Goal: Task Accomplishment & Management: Use online tool/utility

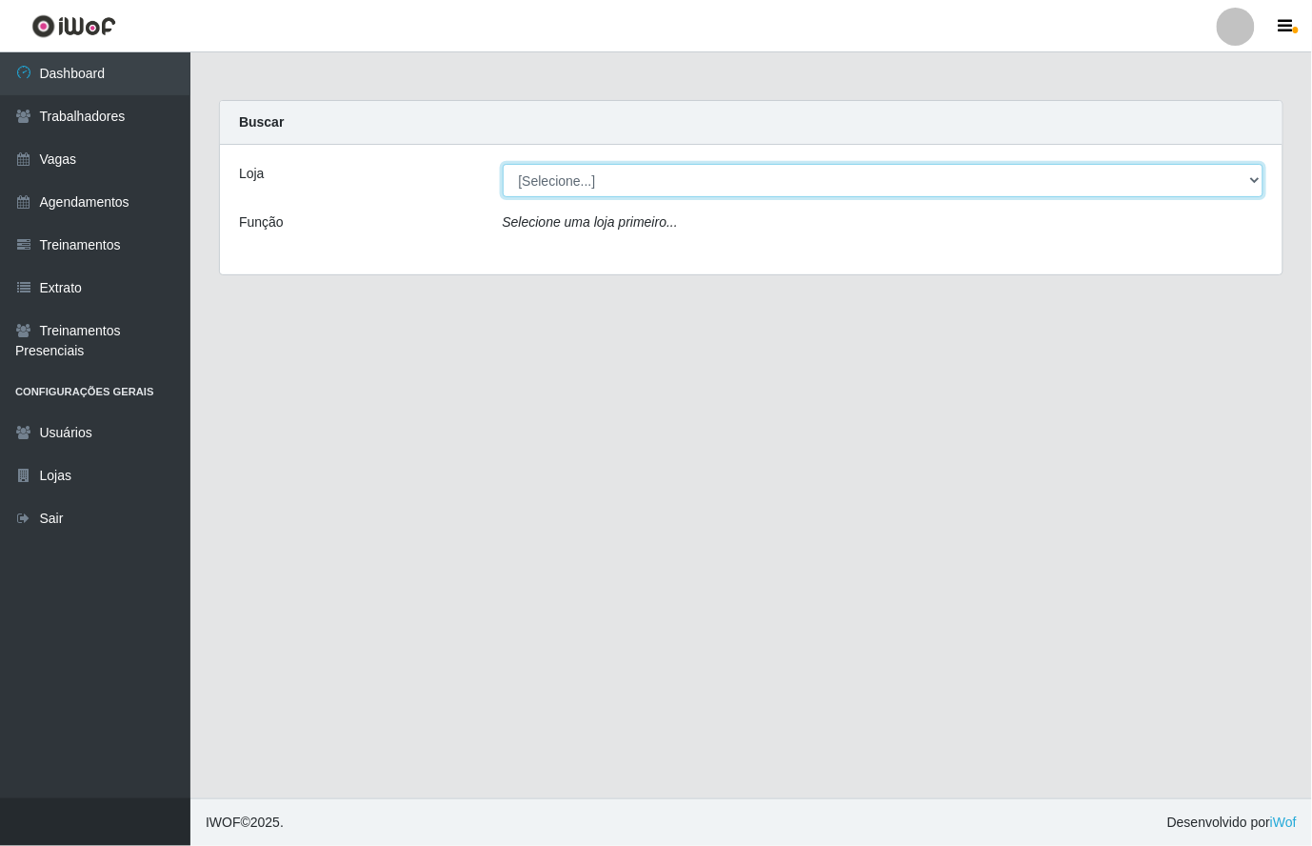
click at [1244, 181] on select "[Selecione...] [GEOGRAPHIC_DATA]" at bounding box center [884, 180] width 762 height 33
select select "65"
click at [503, 164] on select "[Selecione...] [GEOGRAPHIC_DATA]" at bounding box center [884, 180] width 762 height 33
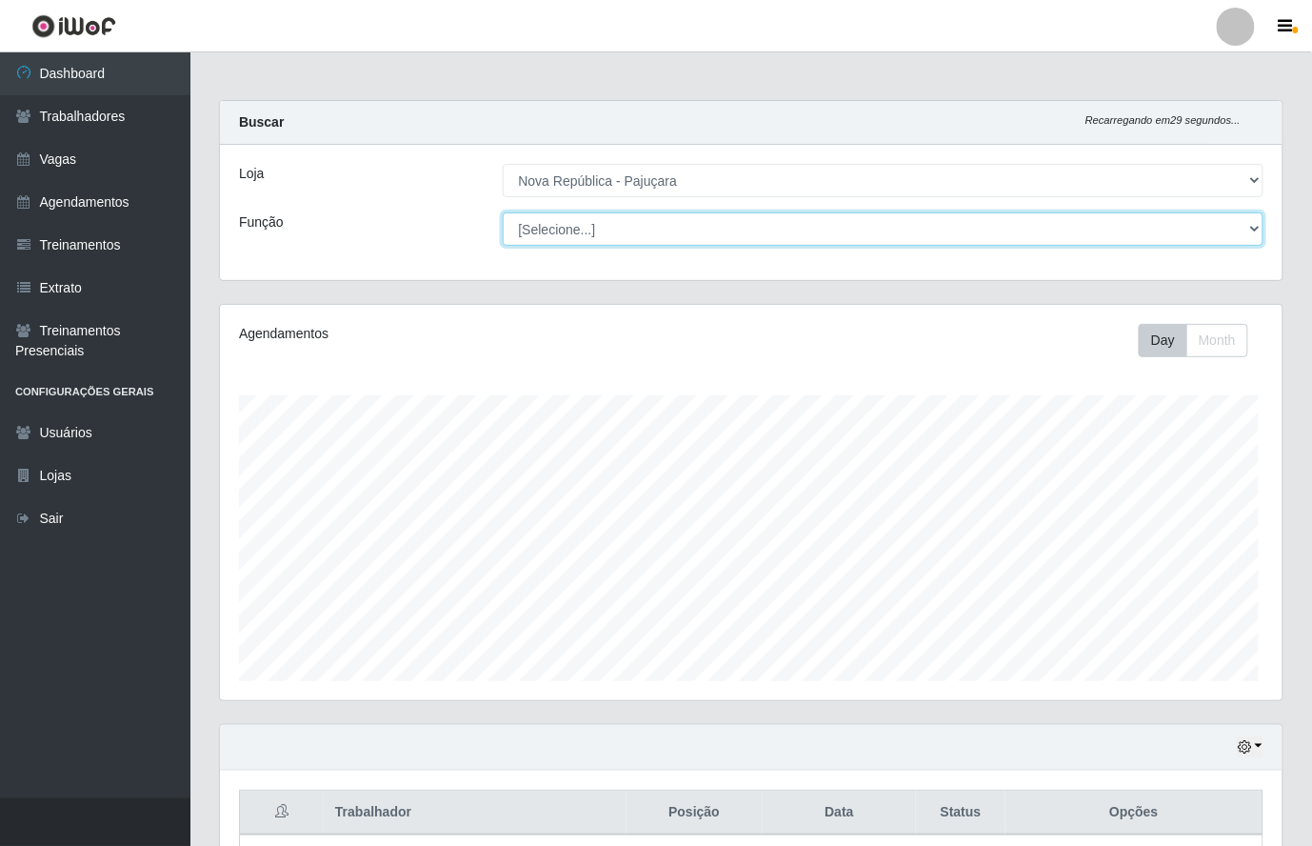
drag, startPoint x: 1258, startPoint y: 232, endPoint x: 1108, endPoint y: 230, distance: 149.5
click at [1255, 232] on select "[Selecione...] Balconista Operador de Caixa Repositor" at bounding box center [884, 228] width 762 height 33
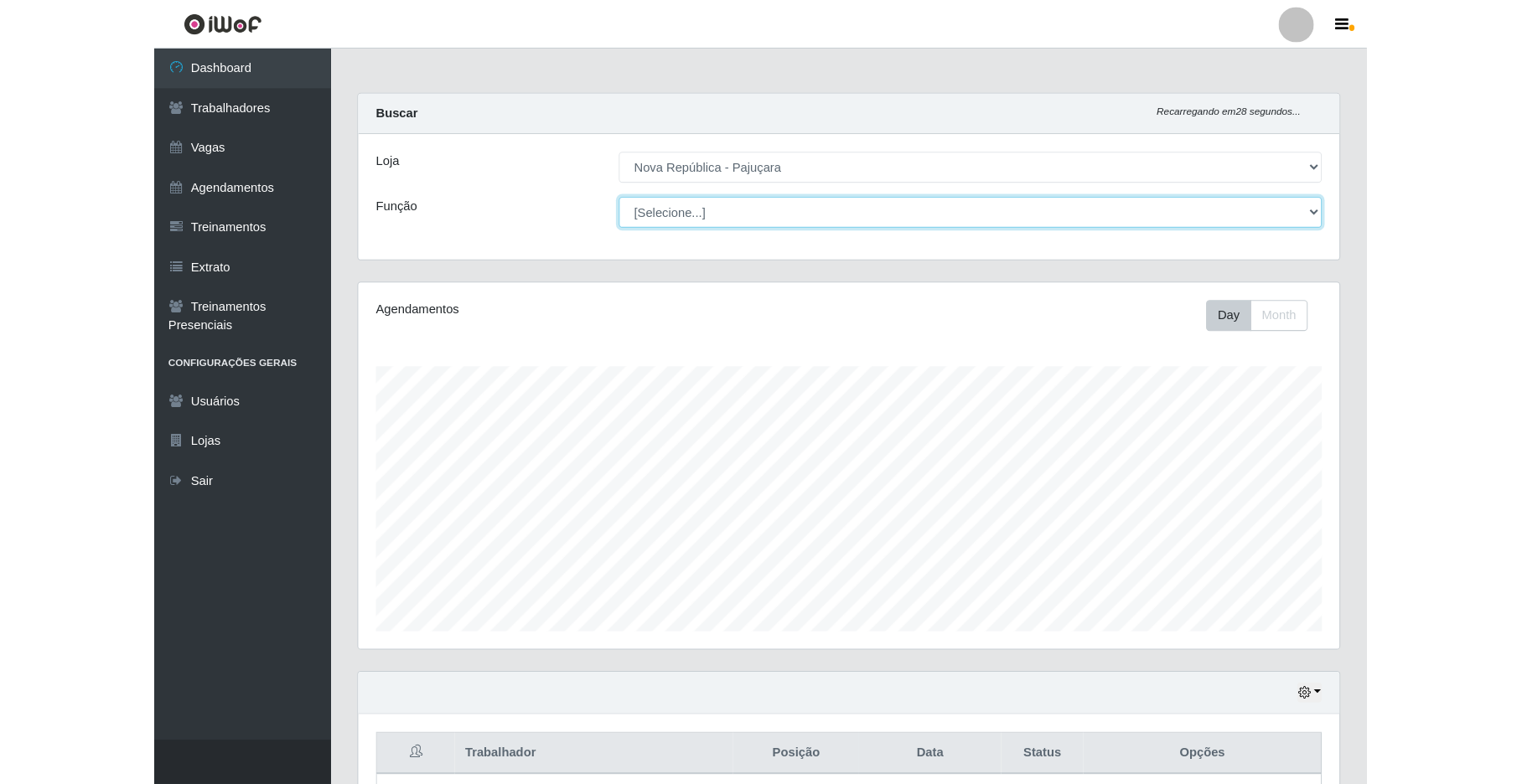
scroll to position [348, 930]
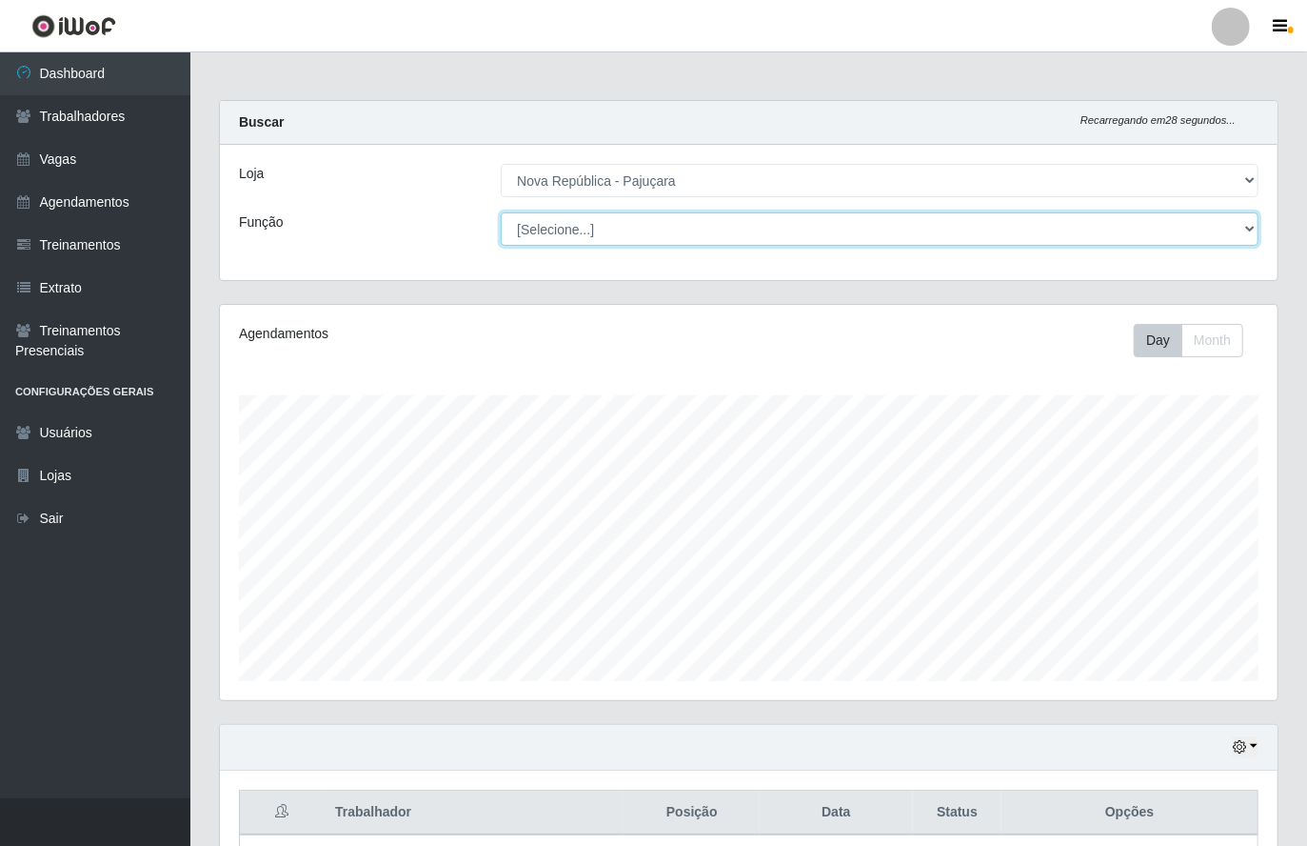
select select "22"
click at [501, 212] on select "[Selecione...] Balconista Operador de Caixa Repositor" at bounding box center [880, 228] width 758 height 33
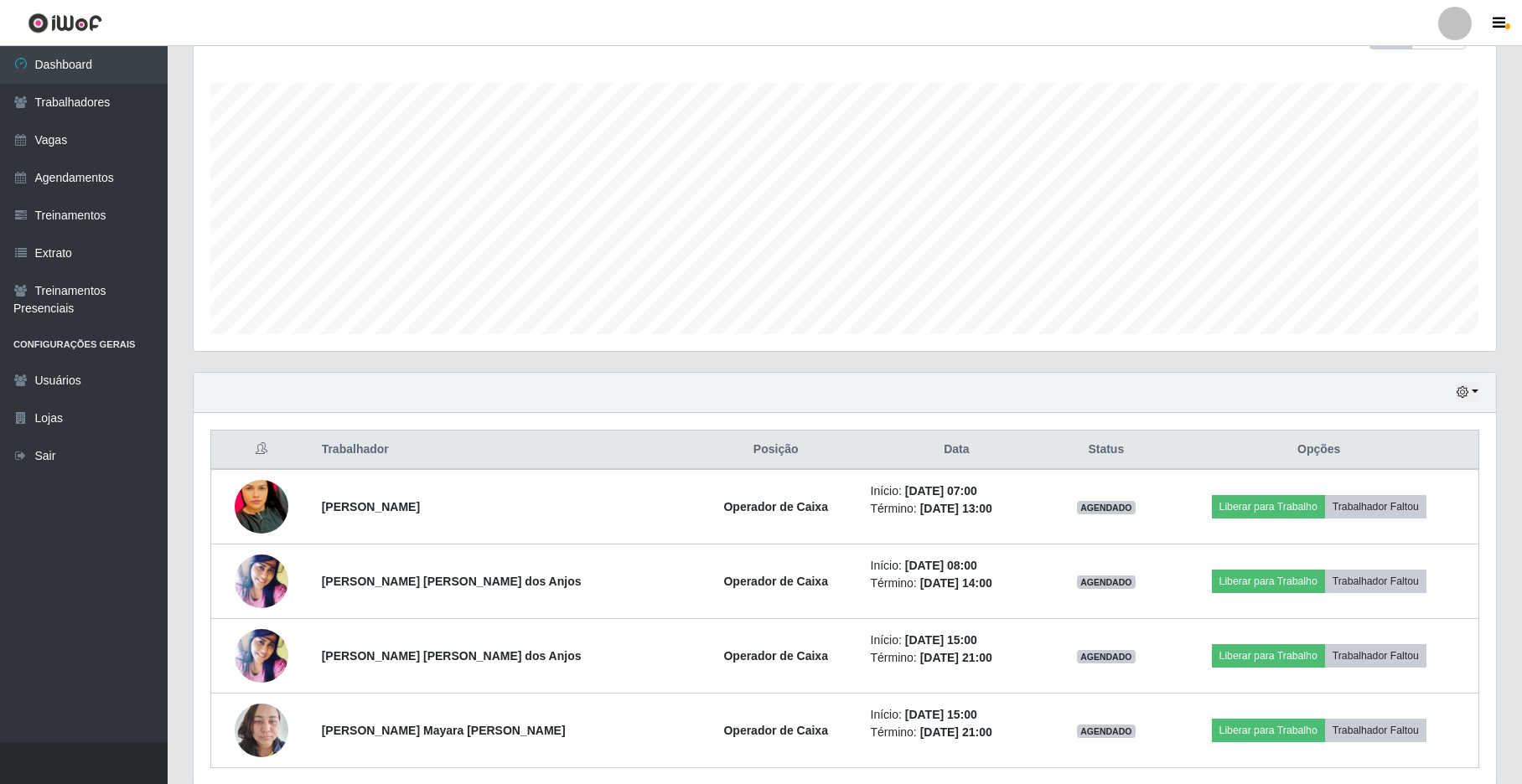
scroll to position [261, 0]
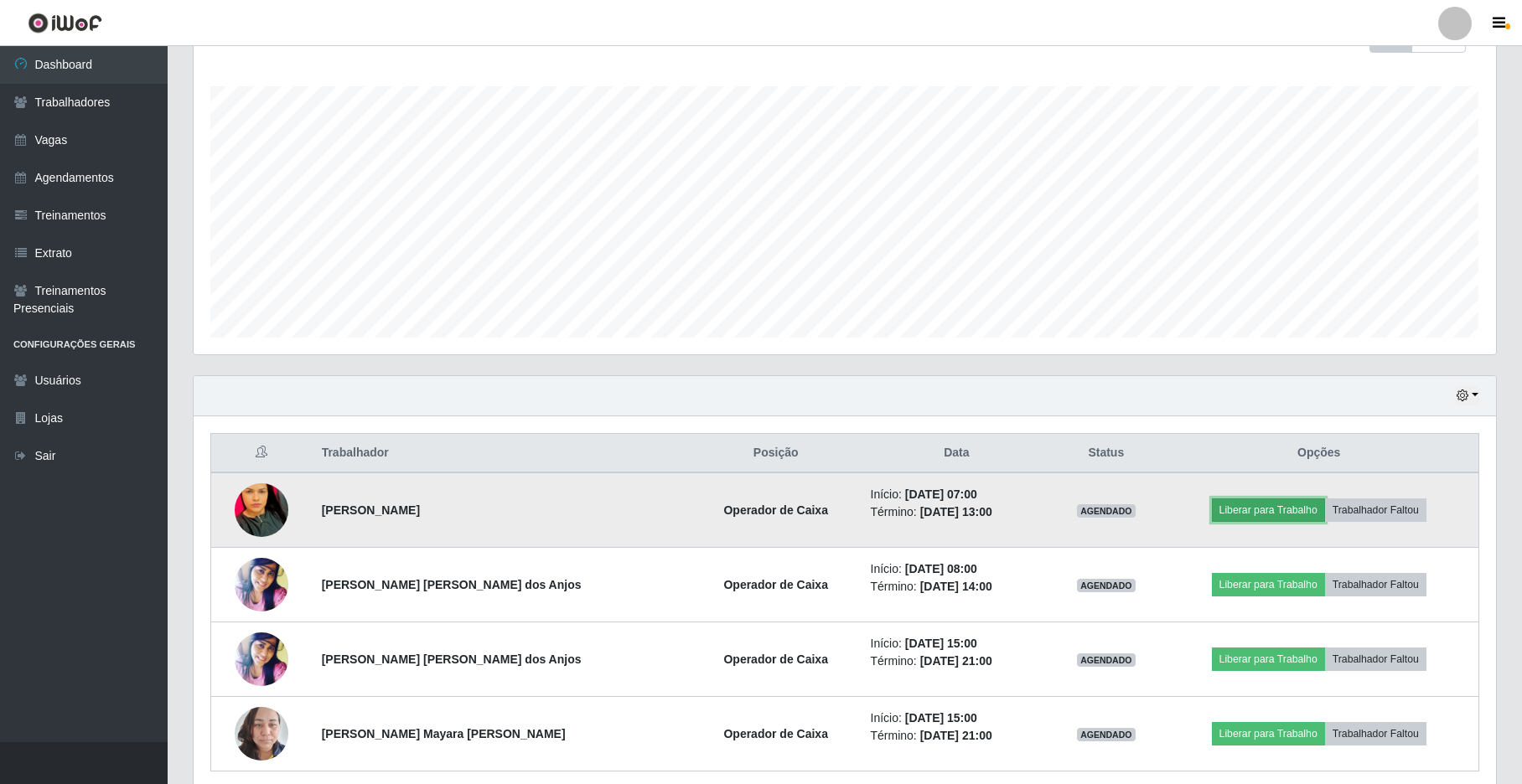
click at [1154, 517] on button "Liberar para Trabalho" at bounding box center [1268, 510] width 114 height 24
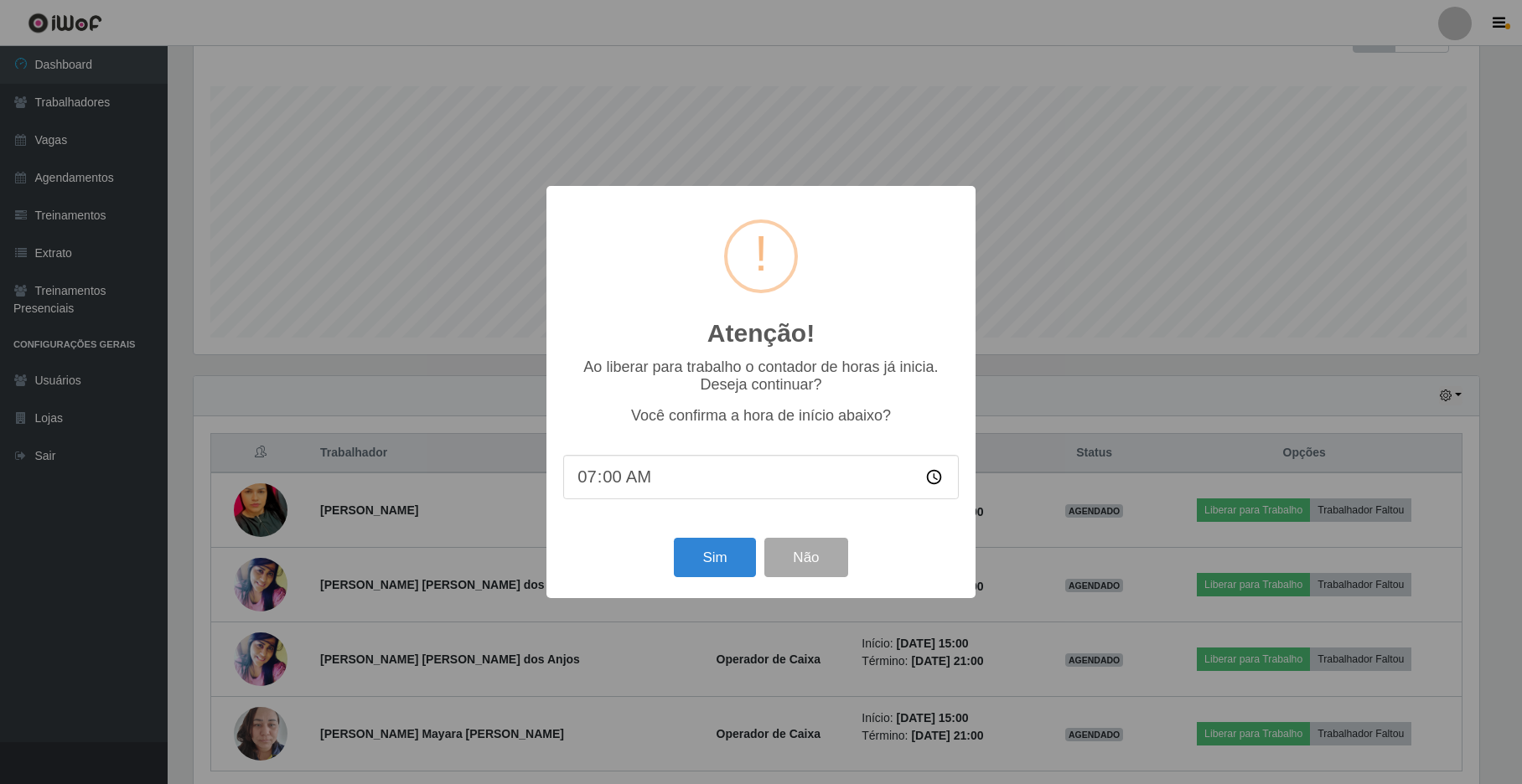
scroll to position [348, 1289]
click at [719, 554] on button "Sim" at bounding box center [717, 557] width 81 height 40
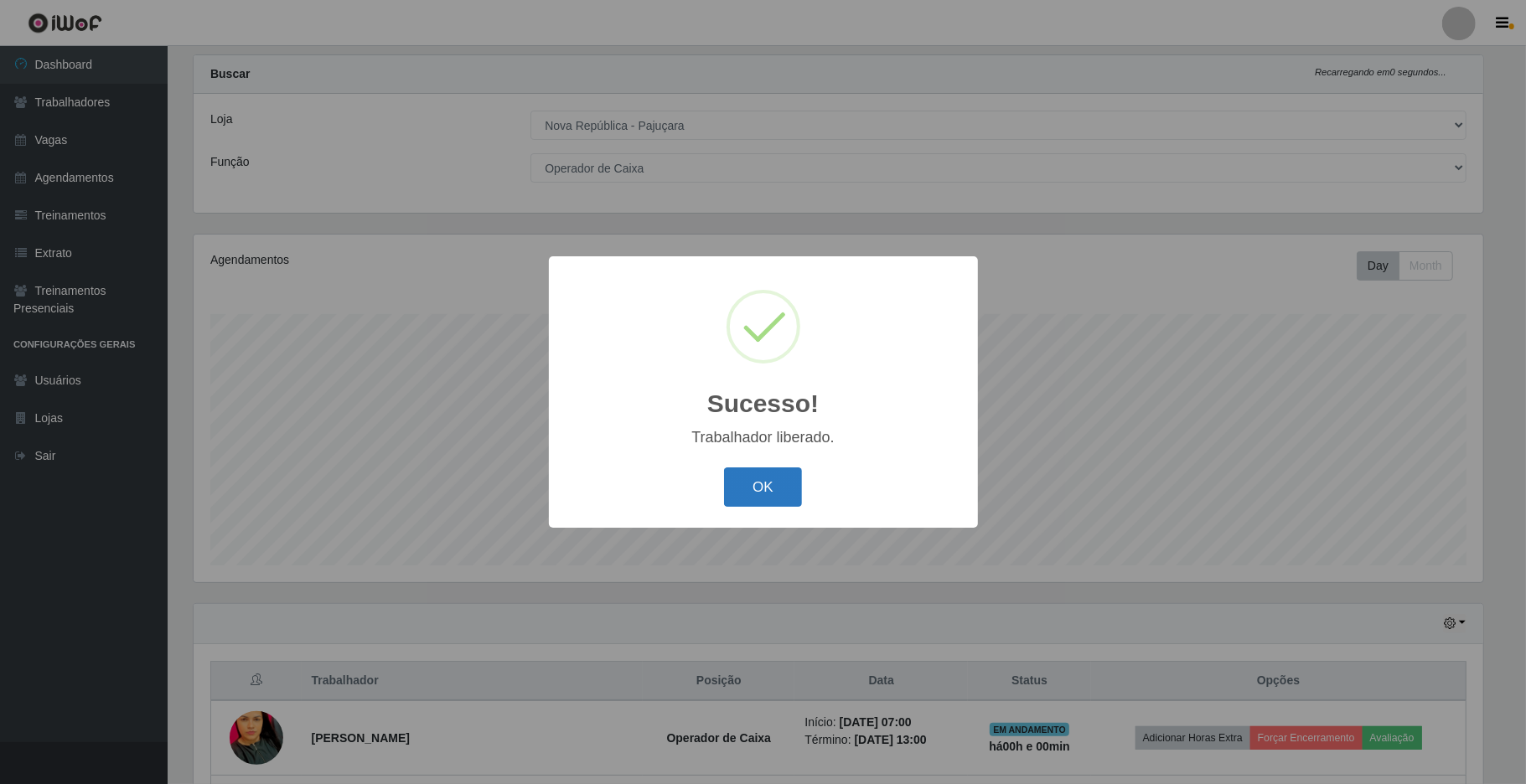
click at [786, 478] on button "OK" at bounding box center [763, 487] width 78 height 40
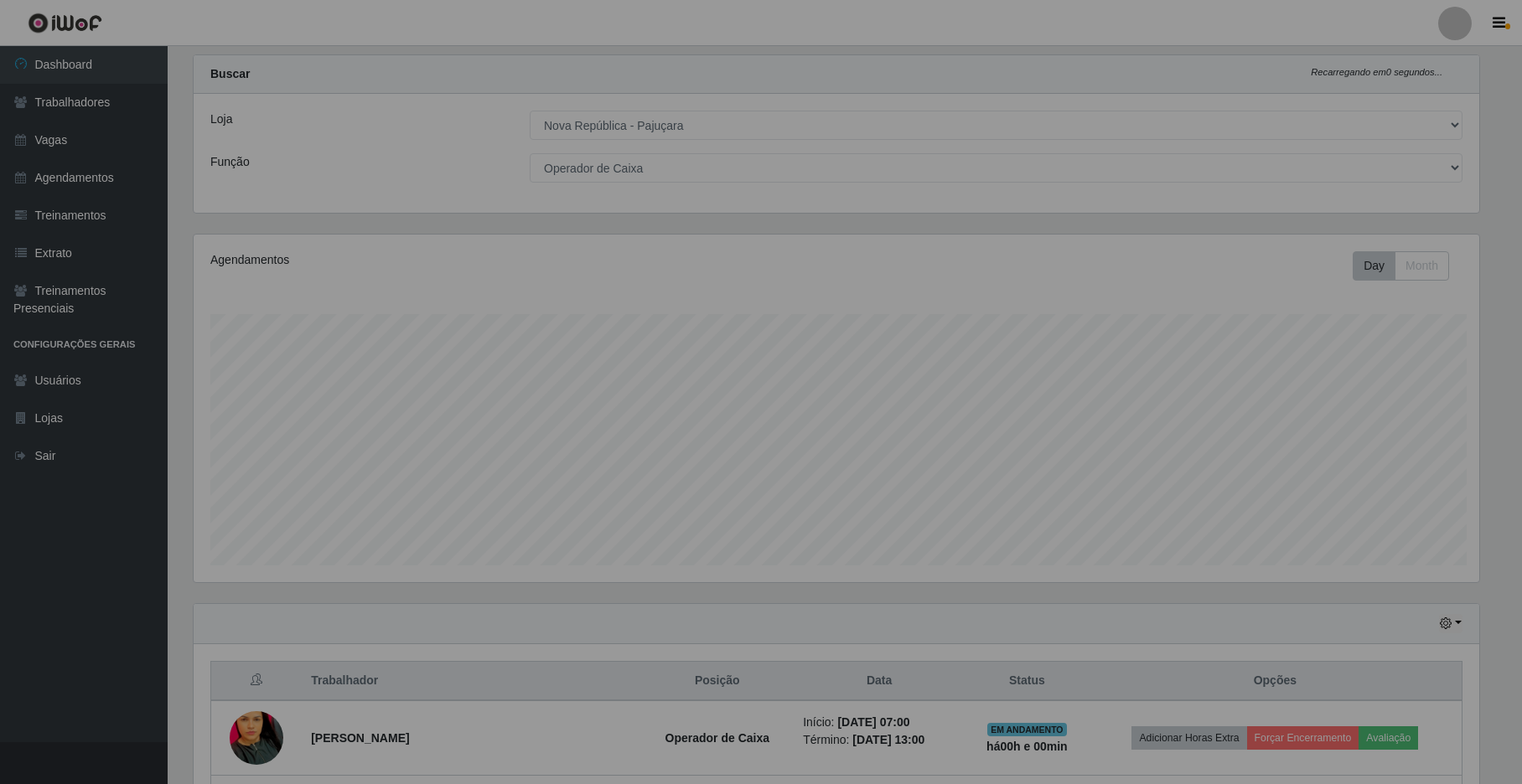
scroll to position [348, 1302]
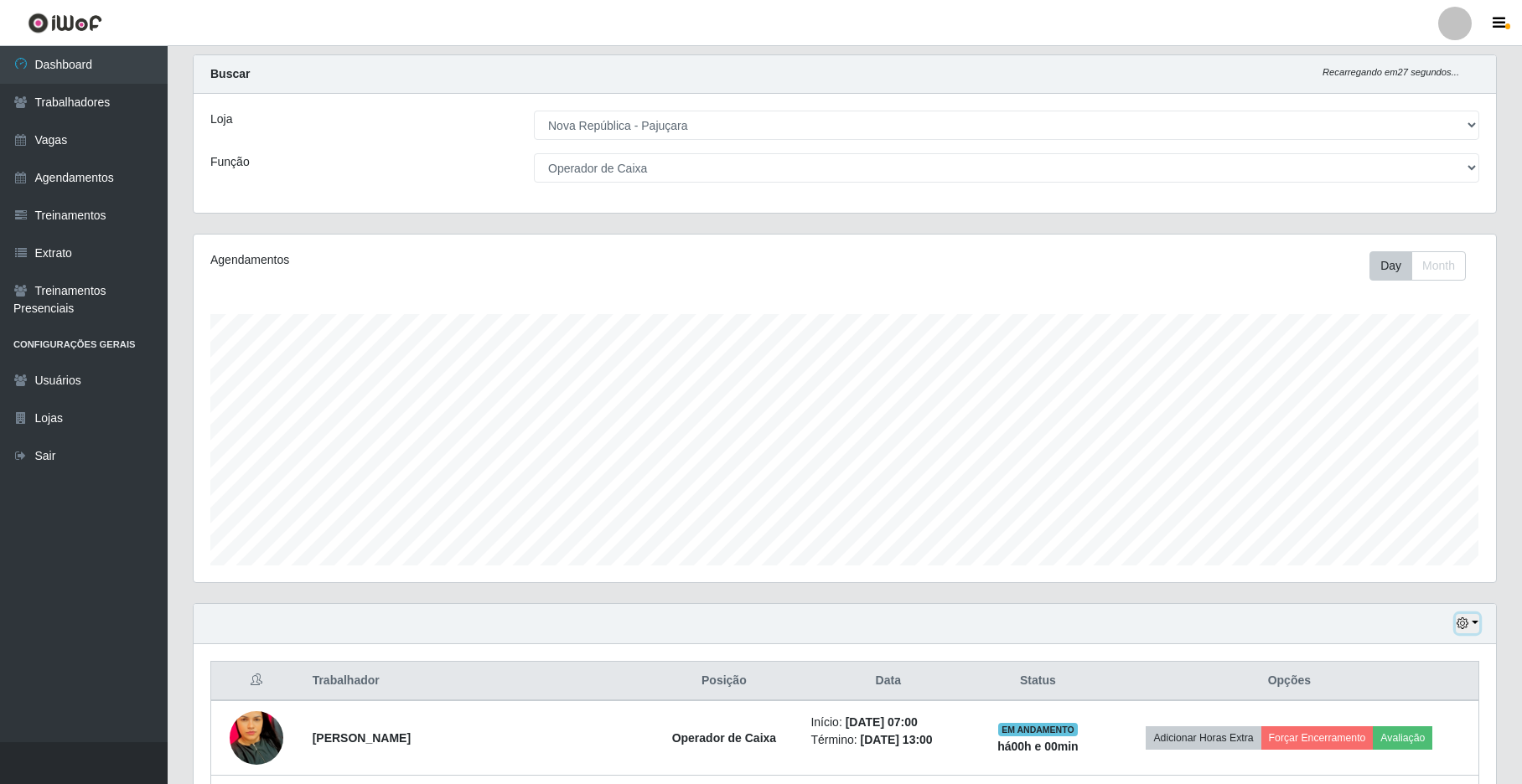
click at [1154, 623] on button "button" at bounding box center [1467, 624] width 24 height 19
click at [1154, 595] on button "Não encerrados" at bounding box center [1413, 594] width 132 height 34
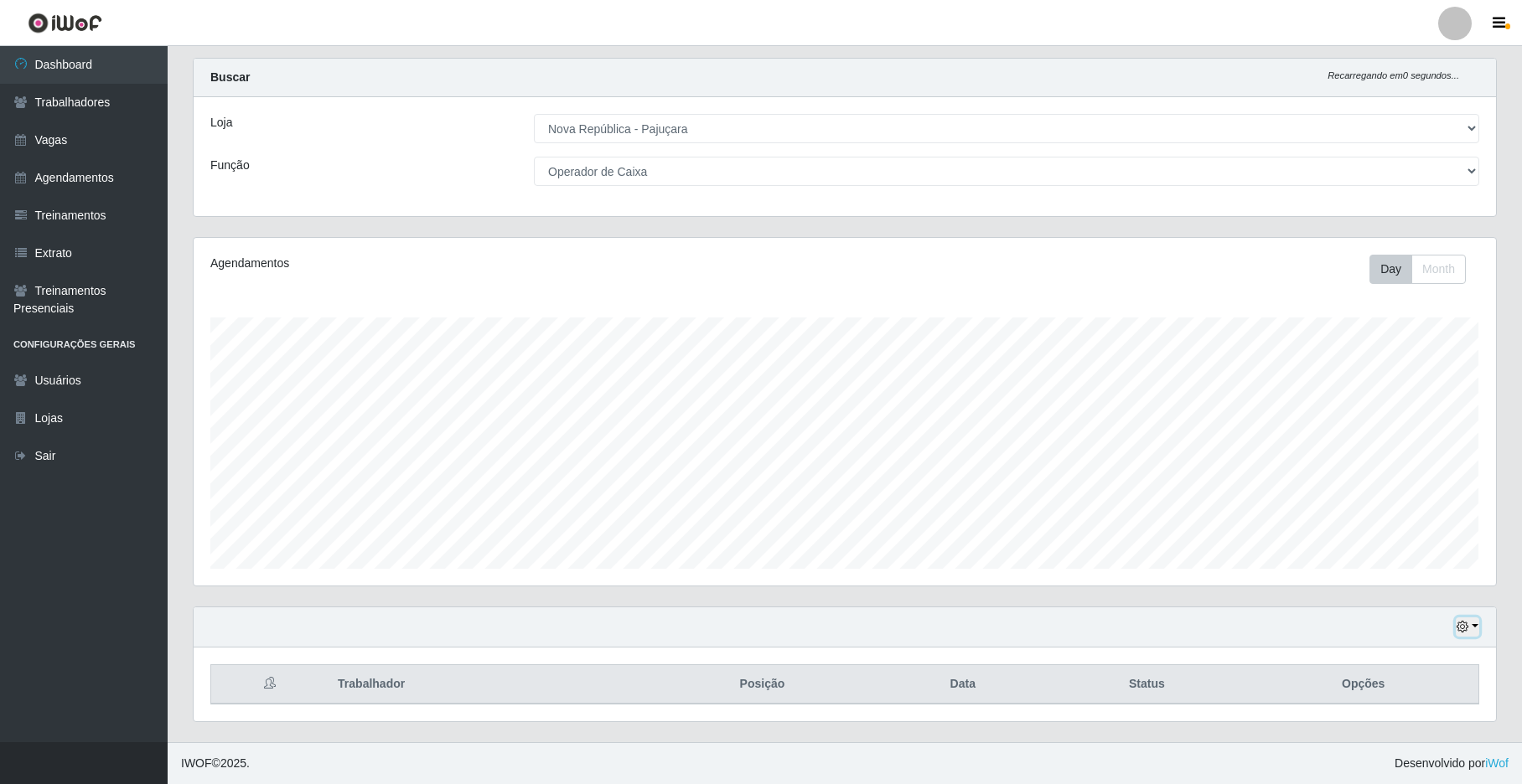
click at [1154, 626] on button "button" at bounding box center [1467, 627] width 24 height 19
click at [98, 384] on link "Usuários" at bounding box center [84, 380] width 167 height 38
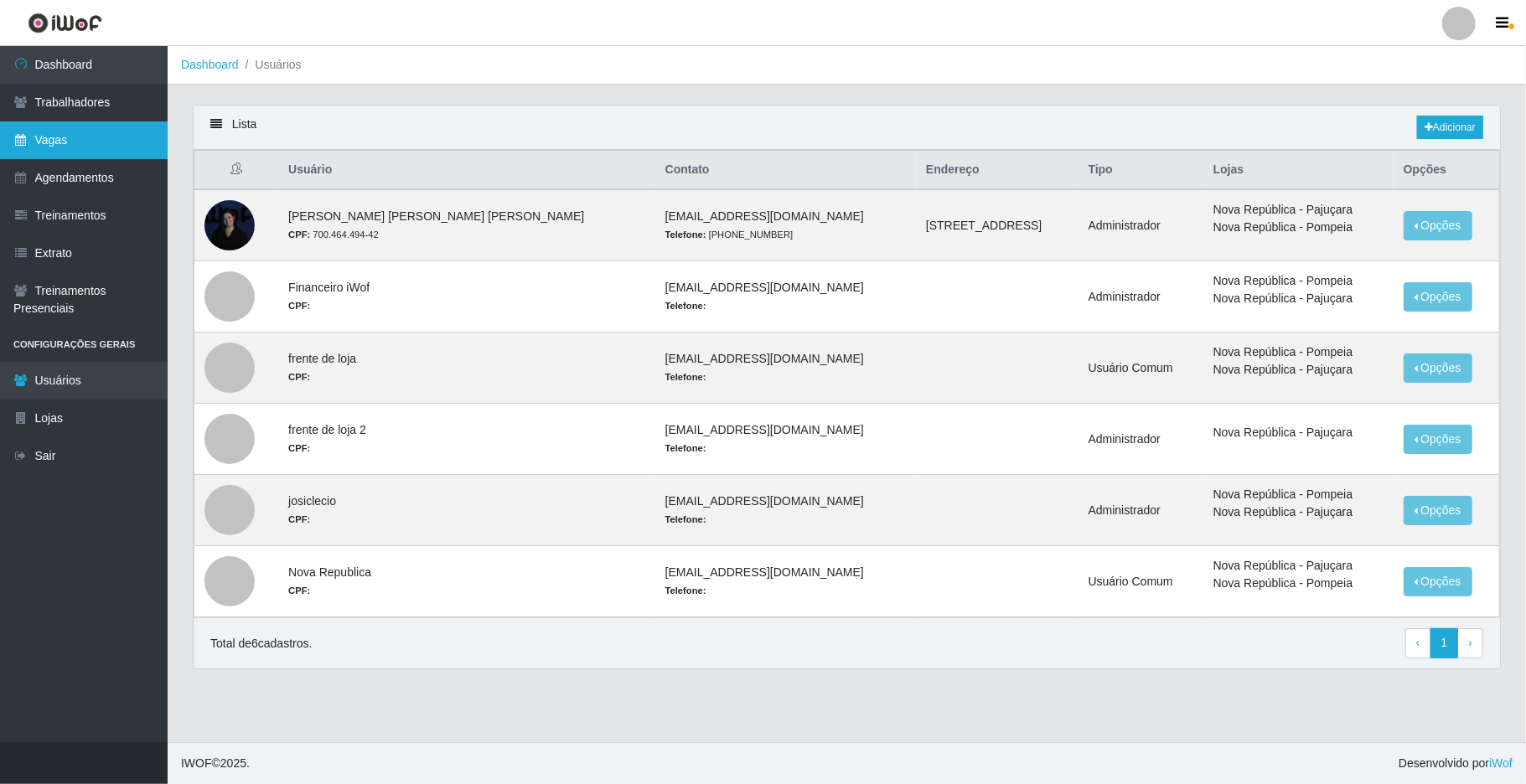
click at [79, 151] on link "Vagas" at bounding box center [84, 140] width 167 height 38
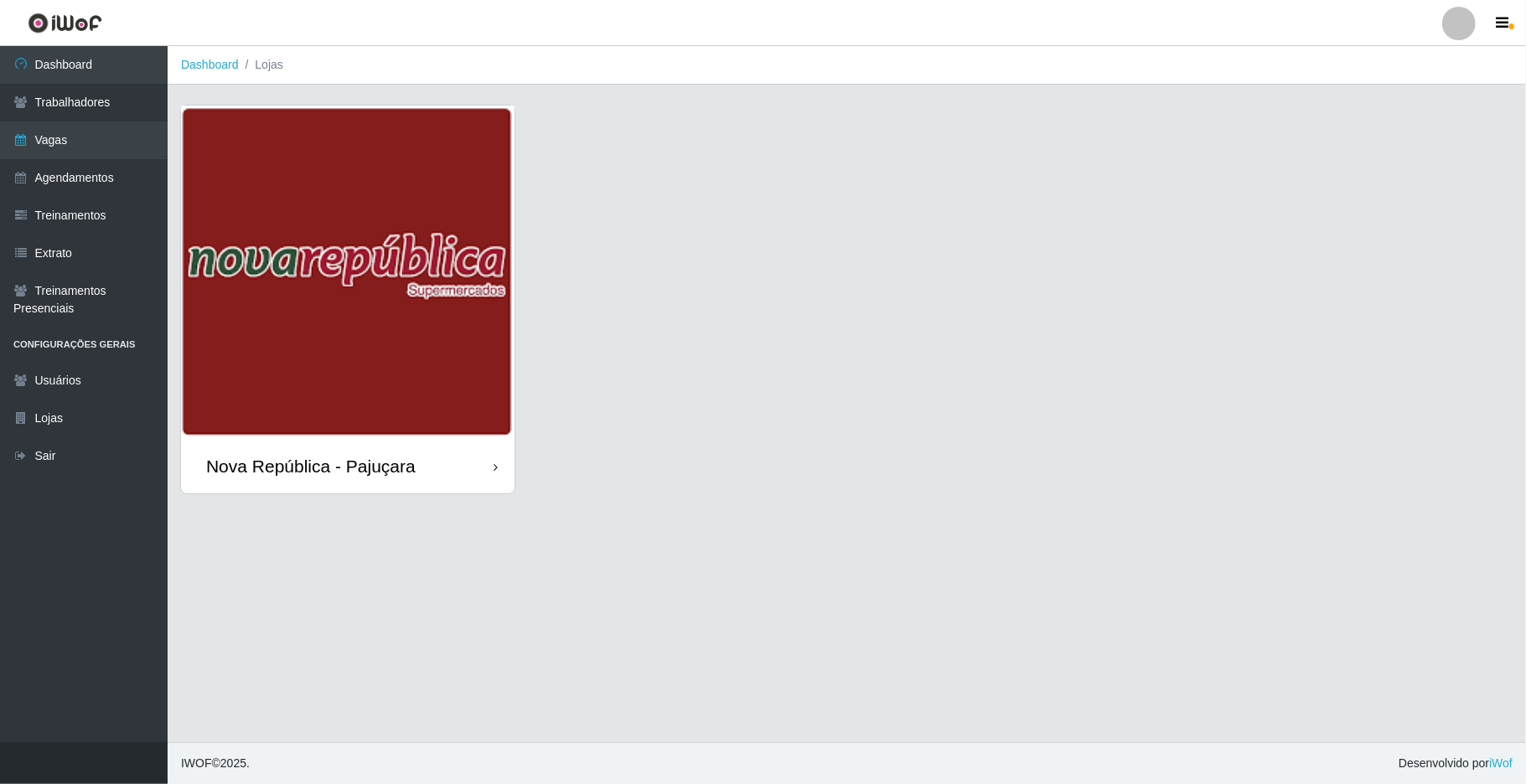
click at [312, 461] on div "Nova República - Pajuçara" at bounding box center [311, 466] width 209 height 21
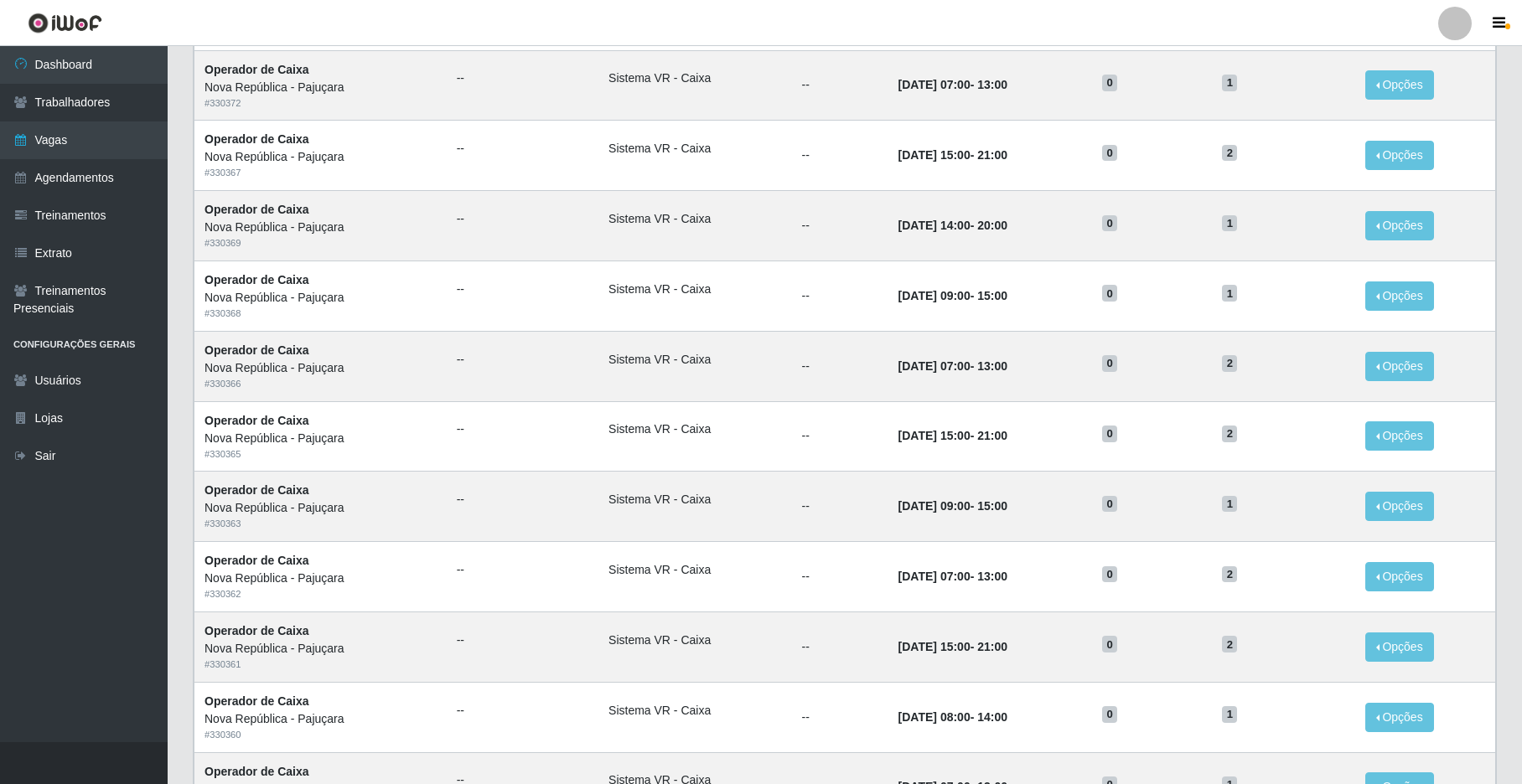
scroll to position [643, 0]
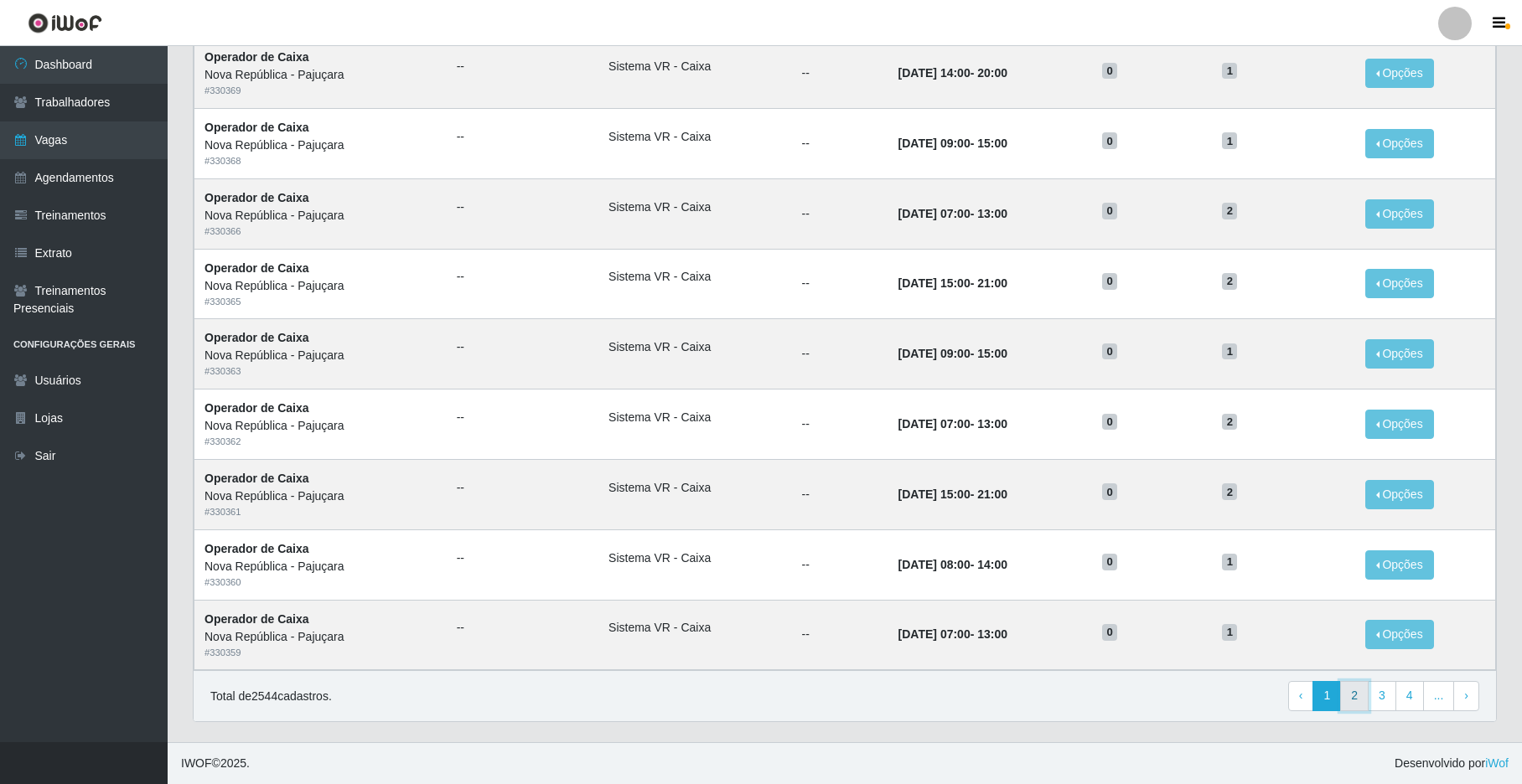
click at [1154, 692] on link "2" at bounding box center [1355, 696] width 28 height 30
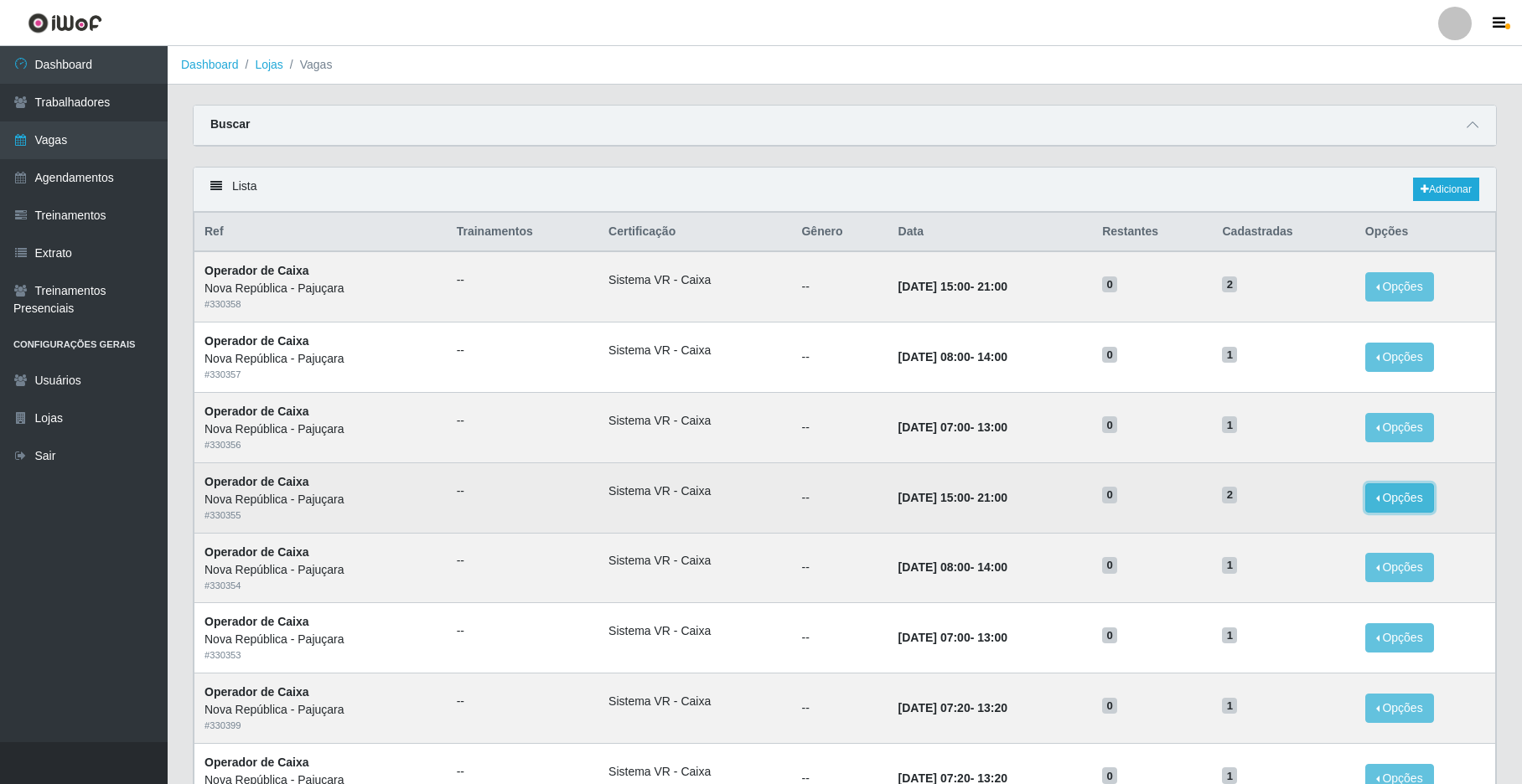
click at [1393, 494] on button "Opções" at bounding box center [1400, 497] width 69 height 29
